Goal: Find specific page/section

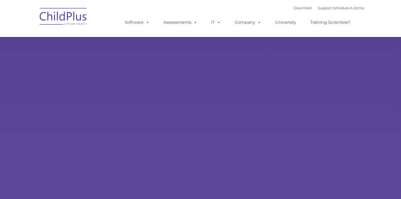
type input ""
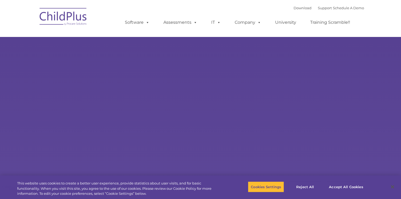
select select "MEDIUM"
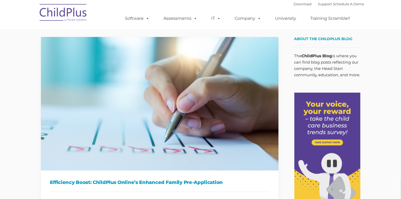
type input ""
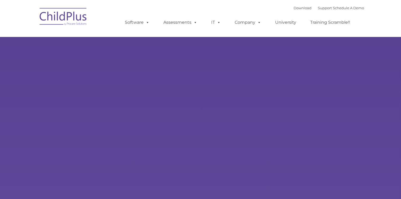
type input ""
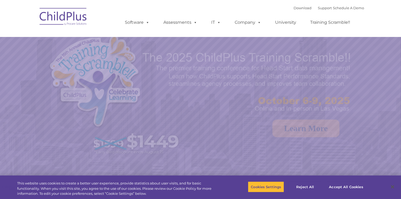
select select "MEDIUM"
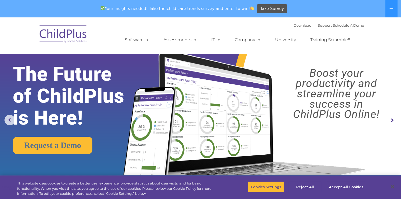
drag, startPoint x: 389, startPoint y: 10, endPoint x: 268, endPoint y: 26, distance: 121.5
drag, startPoint x: 268, startPoint y: 26, endPoint x: 301, endPoint y: 25, distance: 32.8
